Goal: Transaction & Acquisition: Purchase product/service

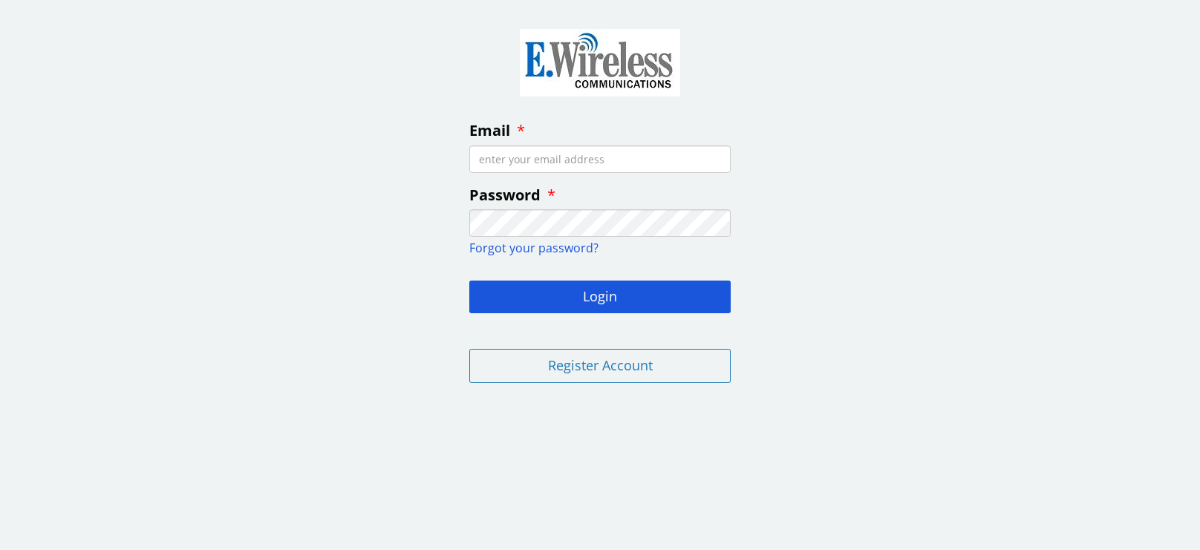
type input "[EMAIL_ADDRESS][DOMAIN_NAME]"
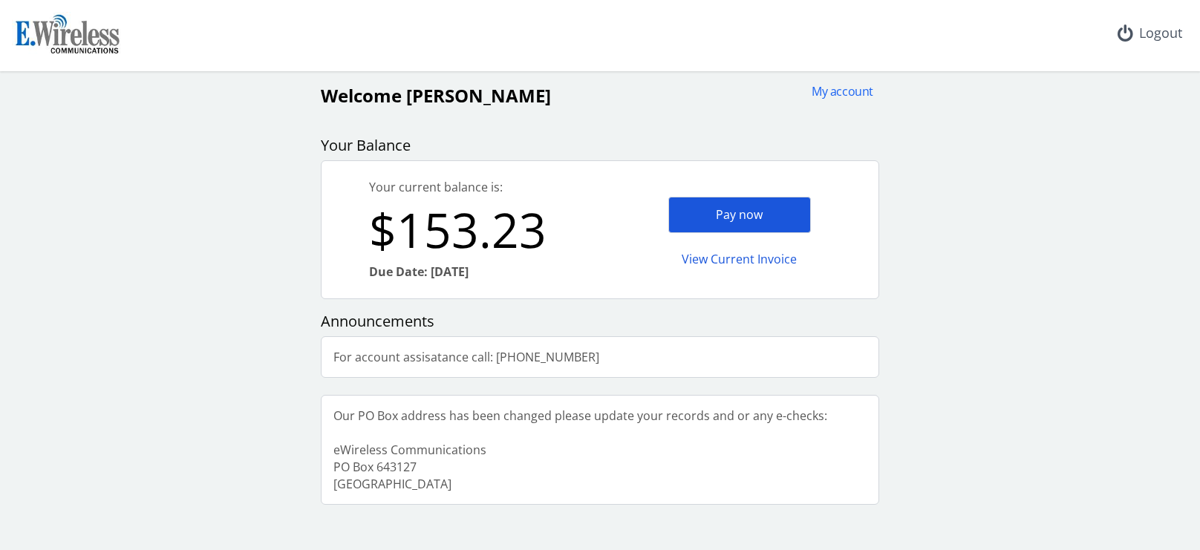
click at [741, 214] on div "Pay now" at bounding box center [739, 215] width 143 height 36
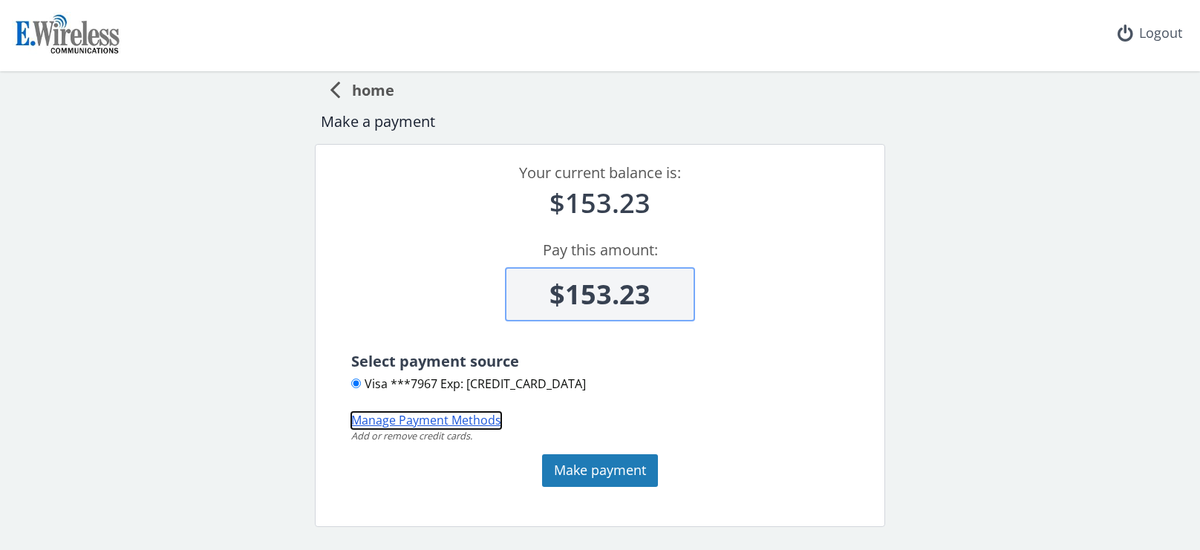
click at [467, 420] on button "Manage Payment Methods" at bounding box center [426, 420] width 150 height 17
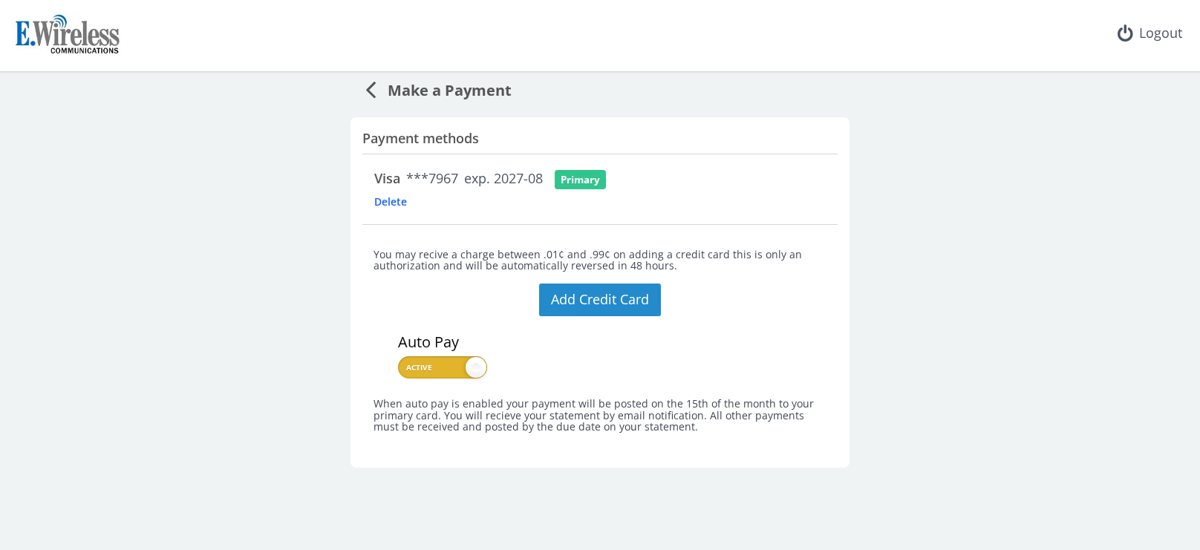
click at [598, 303] on button "Add Credit Card" at bounding box center [600, 300] width 122 height 33
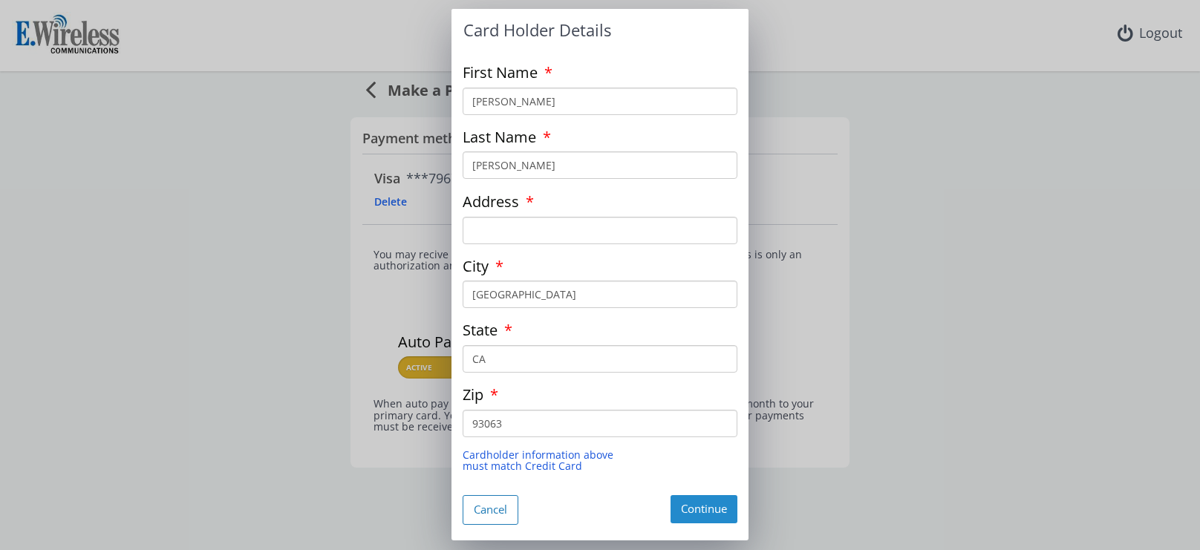
click at [687, 514] on button "Continue" at bounding box center [703, 508] width 67 height 27
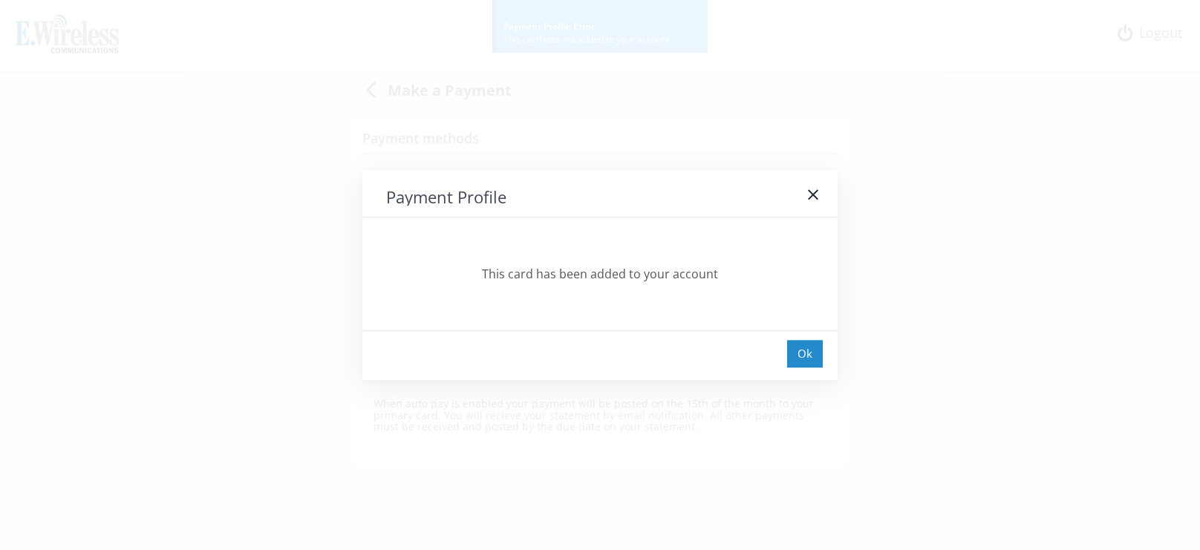
click at [796, 359] on div "Ok" at bounding box center [805, 353] width 36 height 27
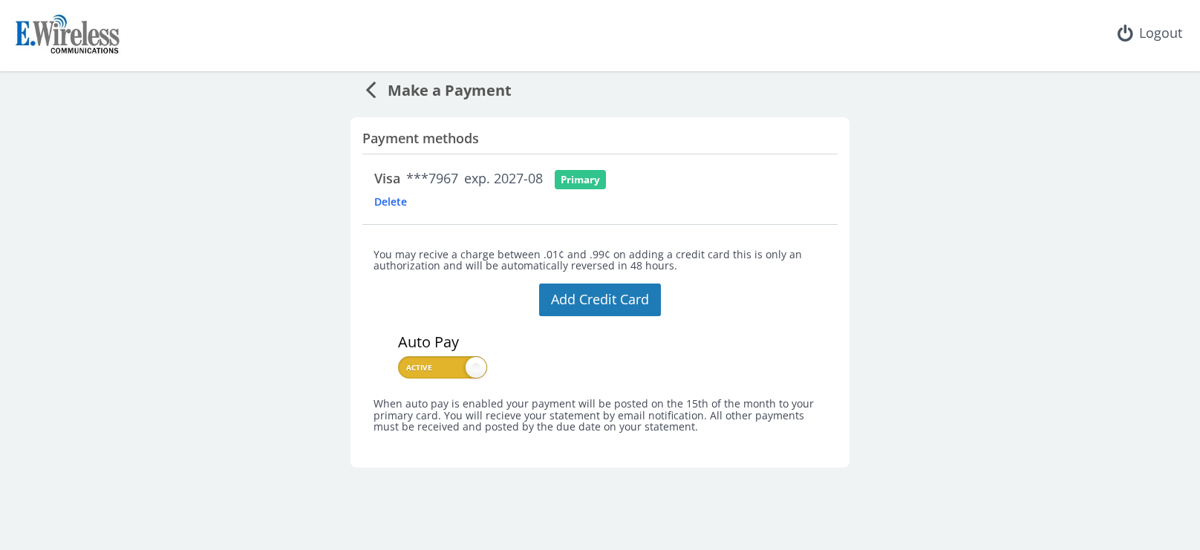
click at [385, 206] on span "Delete" at bounding box center [414, 201] width 80 height 14
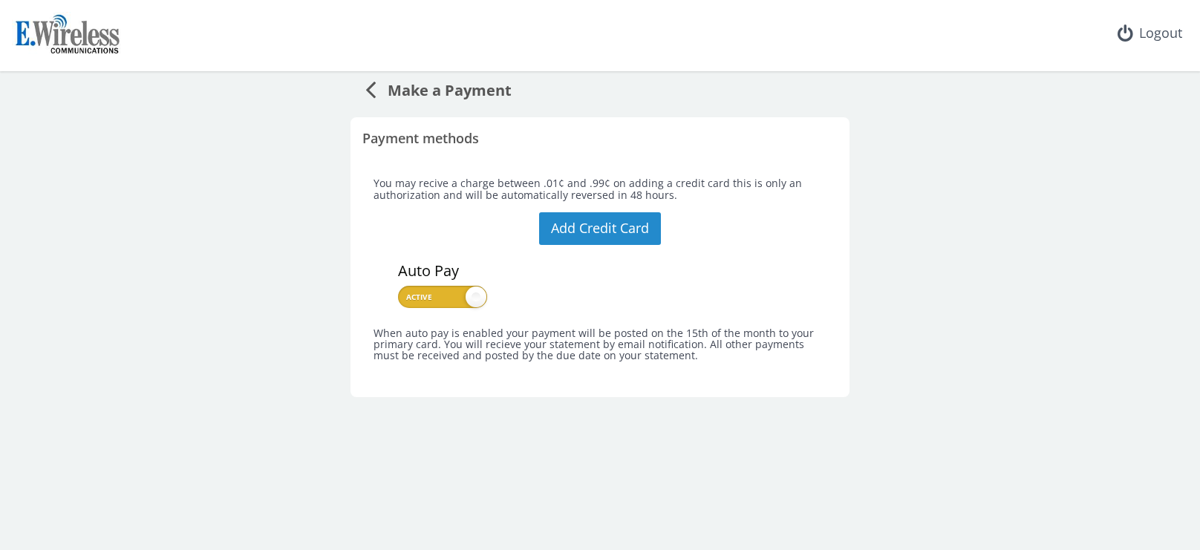
click at [584, 229] on button "Add Credit Card" at bounding box center [600, 228] width 122 height 33
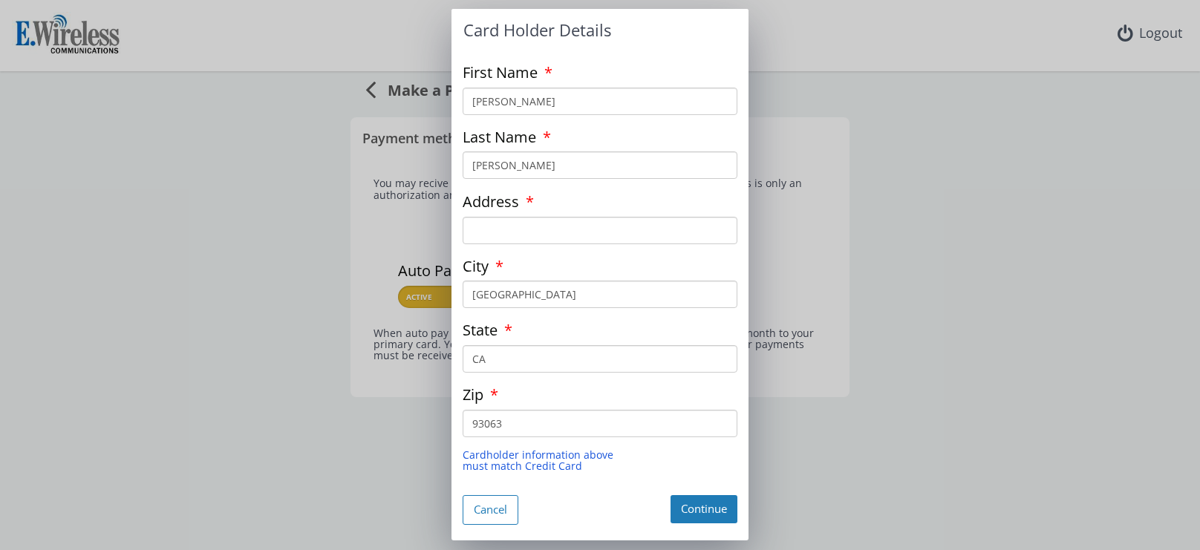
click at [995, 134] on div "Card Holder Details First Name ROBERT Last Name LAMBERT Address City SIMI VALLE…" at bounding box center [600, 275] width 1200 height 550
click at [489, 512] on button "Cancel" at bounding box center [490, 509] width 56 height 29
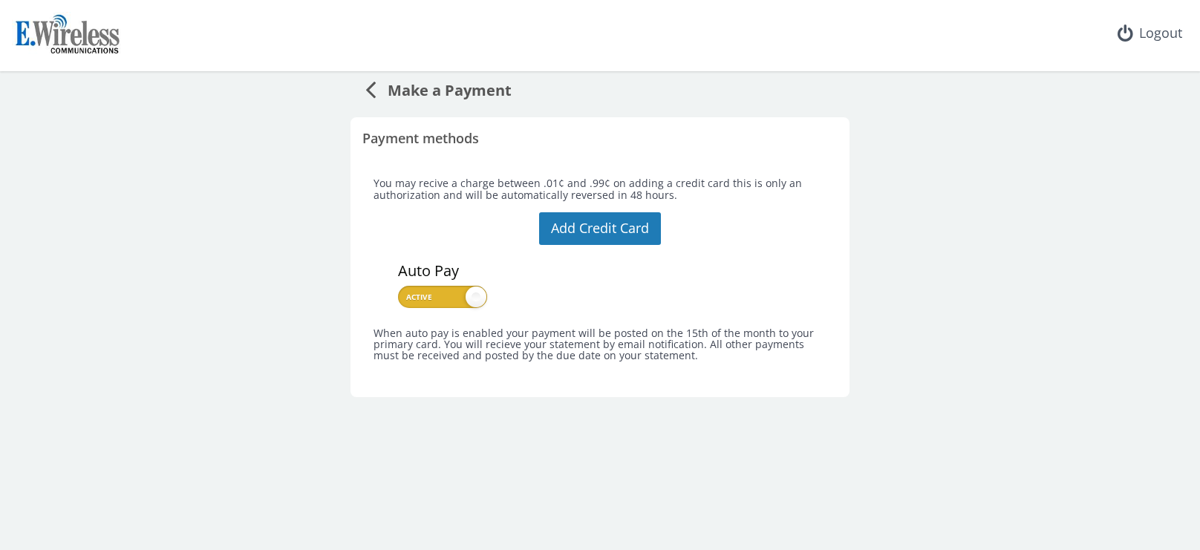
click at [373, 89] on icon at bounding box center [370, 89] width 10 height 30
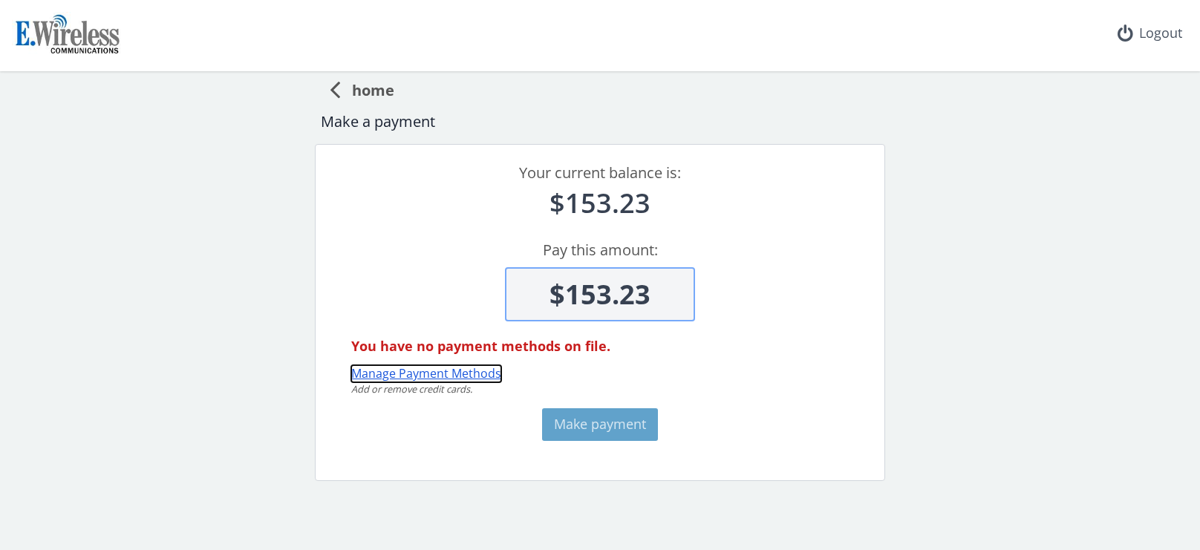
click at [474, 373] on button "Manage Payment Methods" at bounding box center [426, 373] width 150 height 17
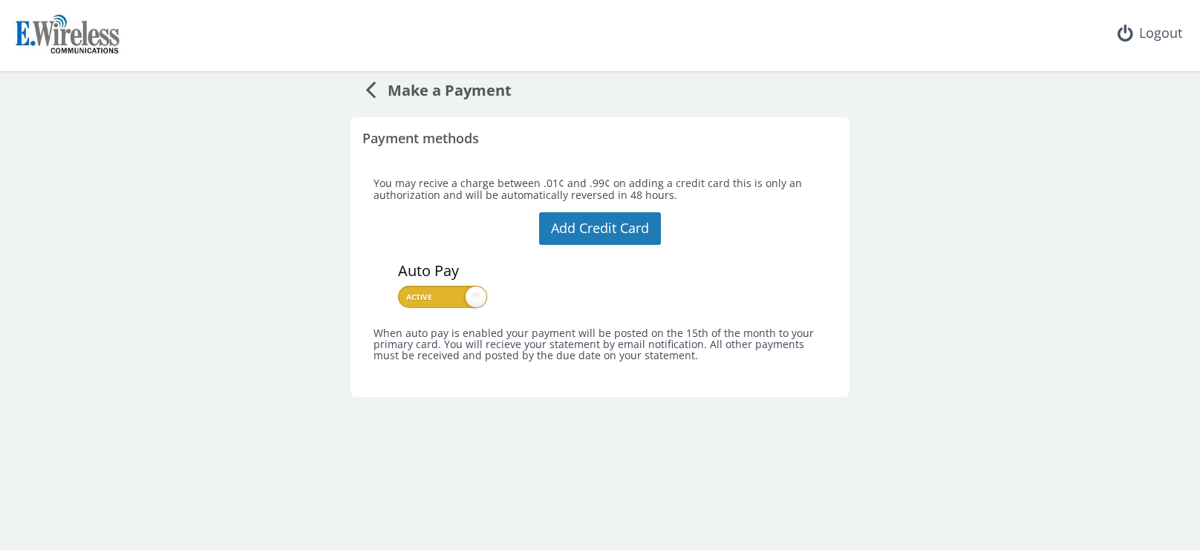
click at [582, 247] on div "Add Credit Card" at bounding box center [600, 230] width 122 height 36
click at [595, 236] on button "Add Credit Card" at bounding box center [600, 228] width 122 height 33
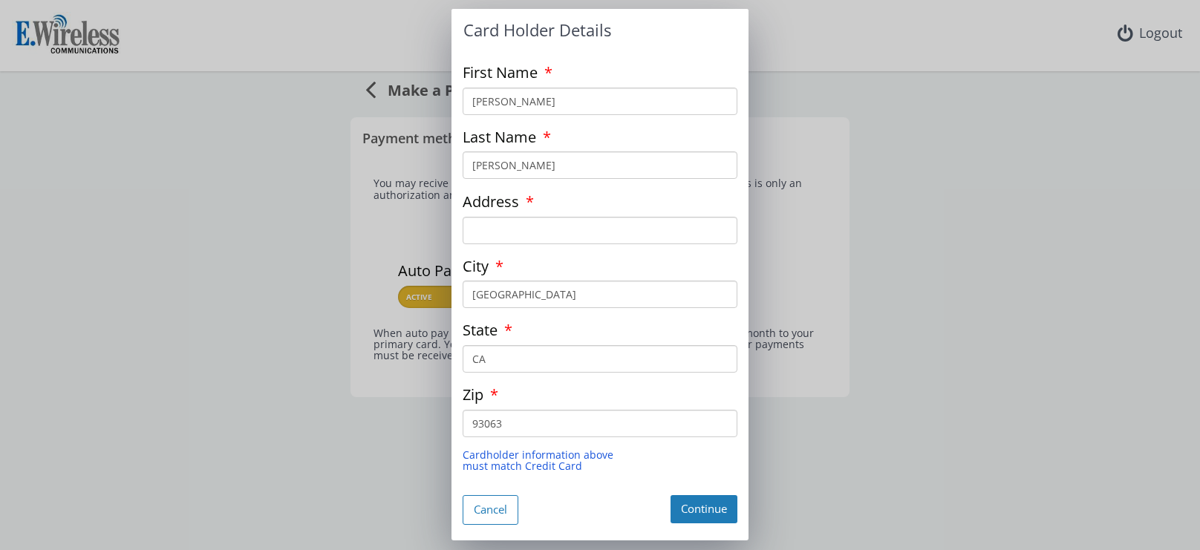
click at [518, 221] on input "Address" at bounding box center [599, 230] width 275 height 27
type input "3242 Hereford ct"
click at [877, 234] on div "Card Holder Details First Name ROBERT Last Name LAMBERT Address 3242 Hereford c…" at bounding box center [600, 275] width 1200 height 550
click at [701, 512] on button "Continue" at bounding box center [703, 508] width 67 height 27
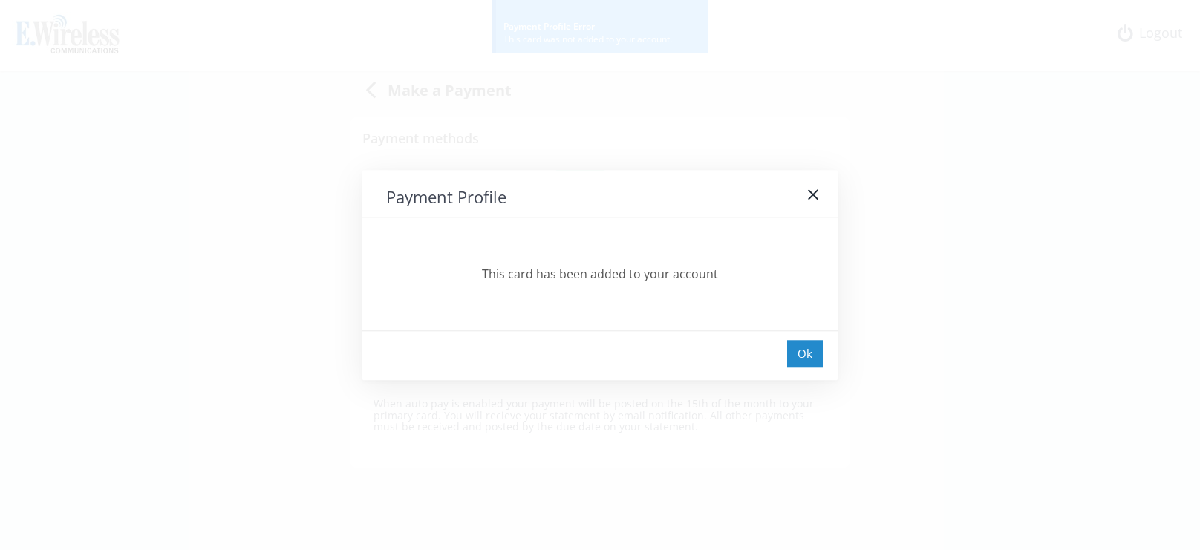
click at [808, 351] on div "Ok" at bounding box center [805, 353] width 36 height 27
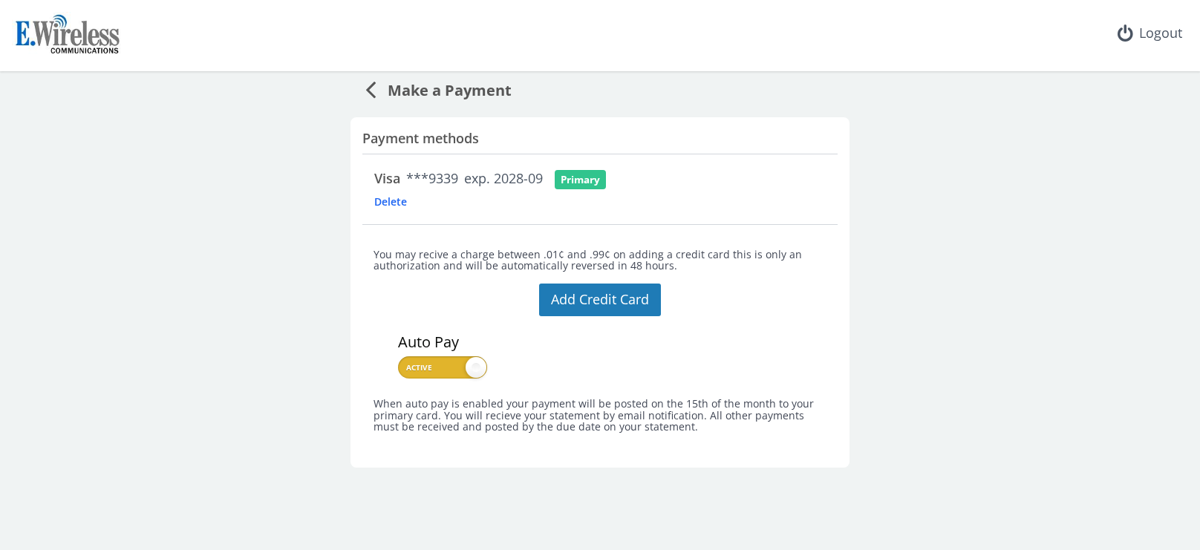
click at [376, 88] on span "Make a Payment" at bounding box center [444, 87] width 136 height 27
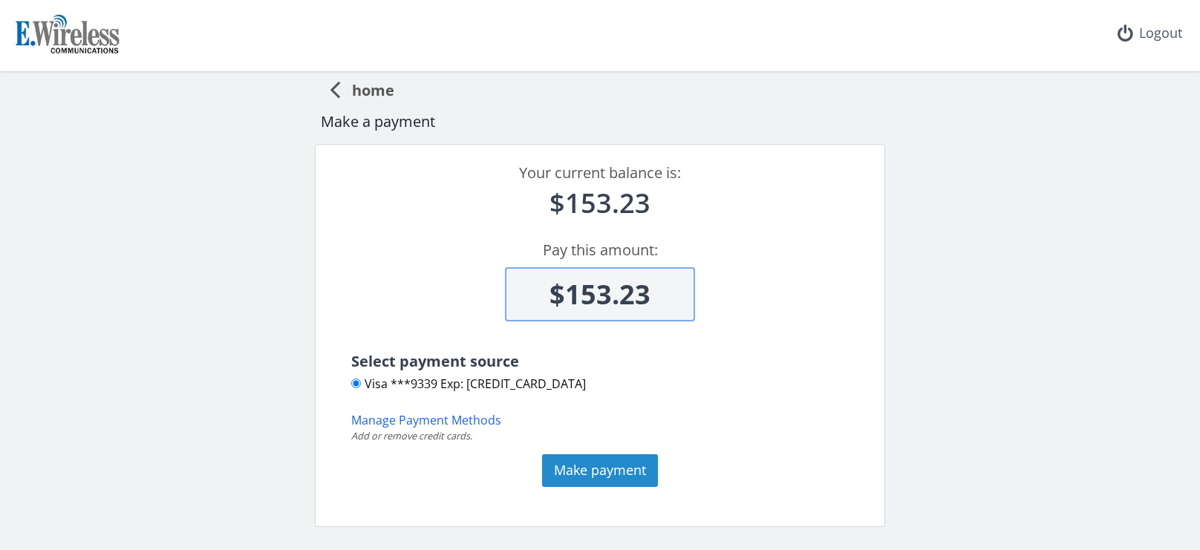
click at [586, 466] on button "Make payment" at bounding box center [600, 470] width 116 height 33
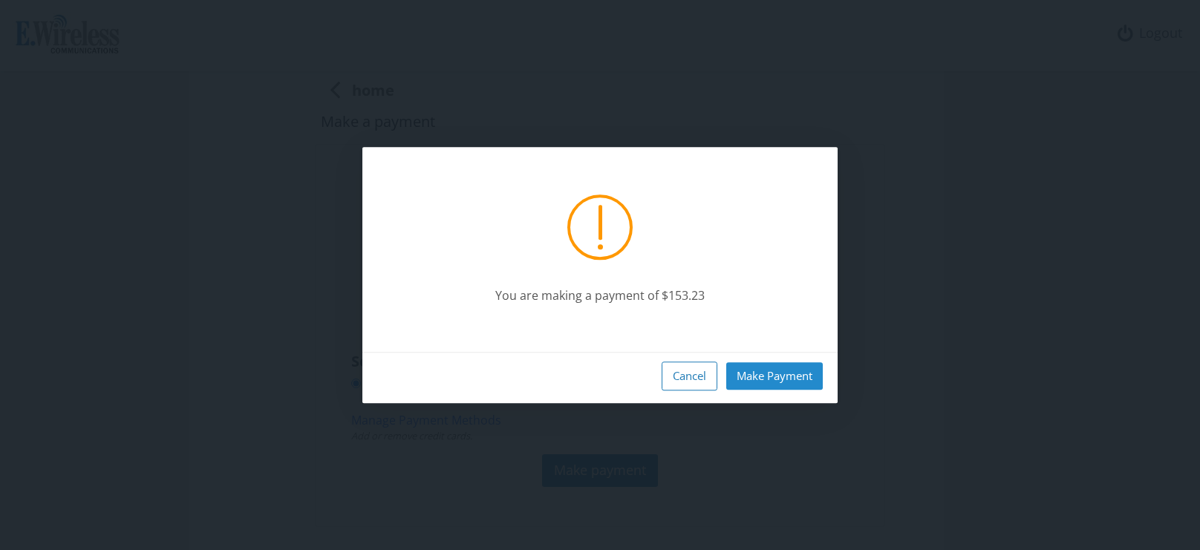
click at [797, 382] on button "Make Payment" at bounding box center [774, 375] width 96 height 27
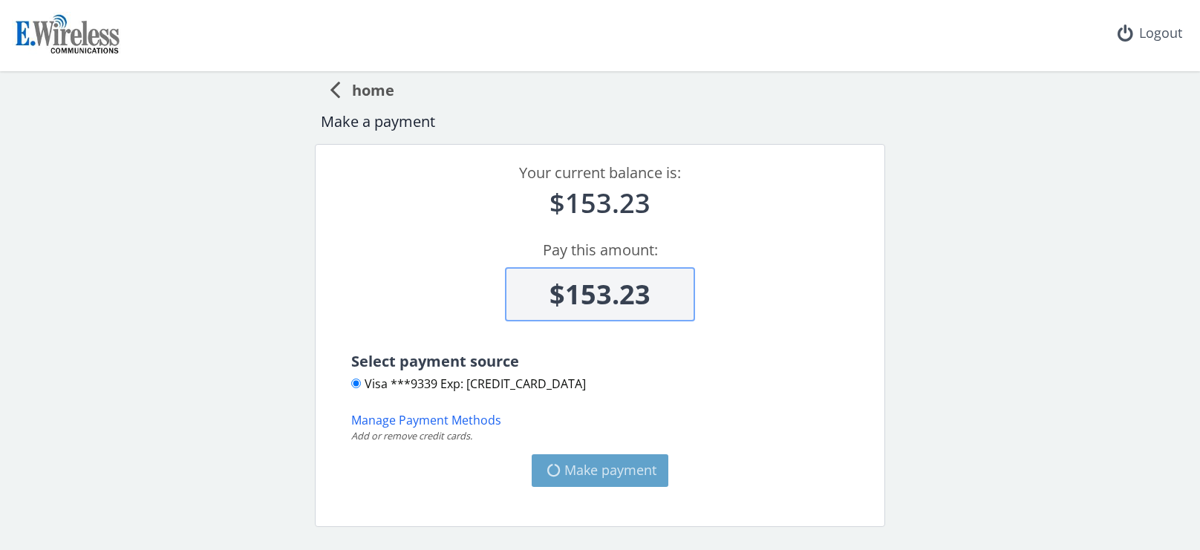
type input "$0"
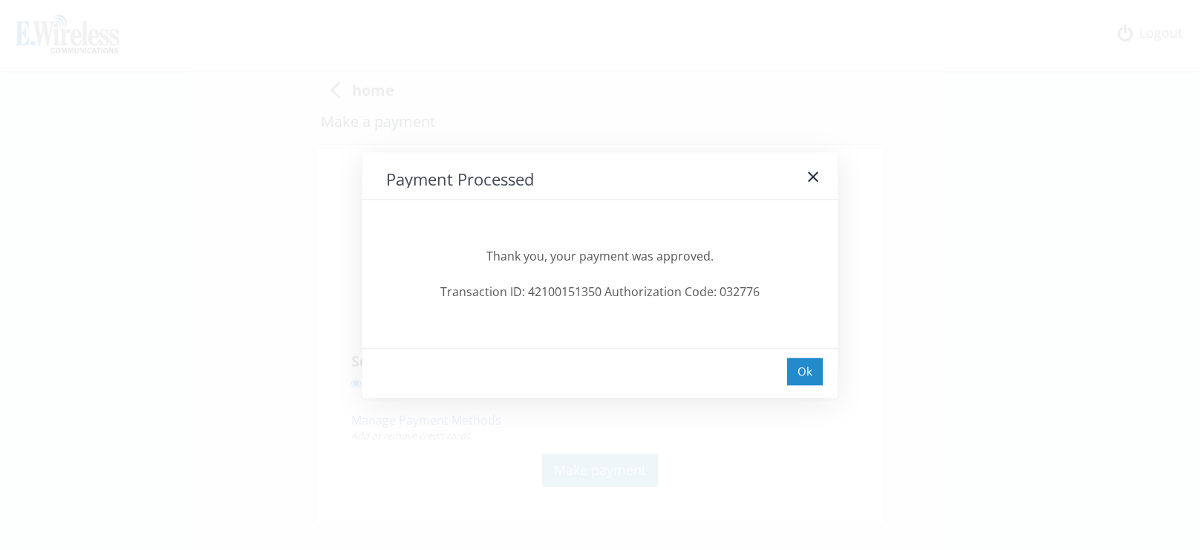
click at [793, 369] on div "Ok" at bounding box center [805, 371] width 36 height 27
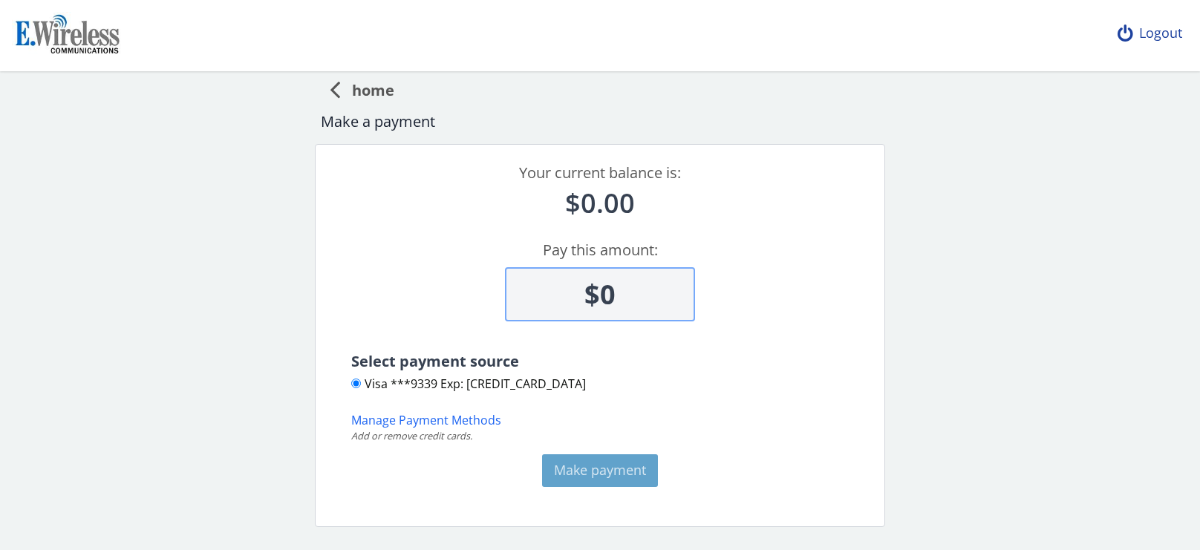
click at [1133, 33] on div "Logout" at bounding box center [1149, 33] width 88 height 67
